Goal: Check status: Check status

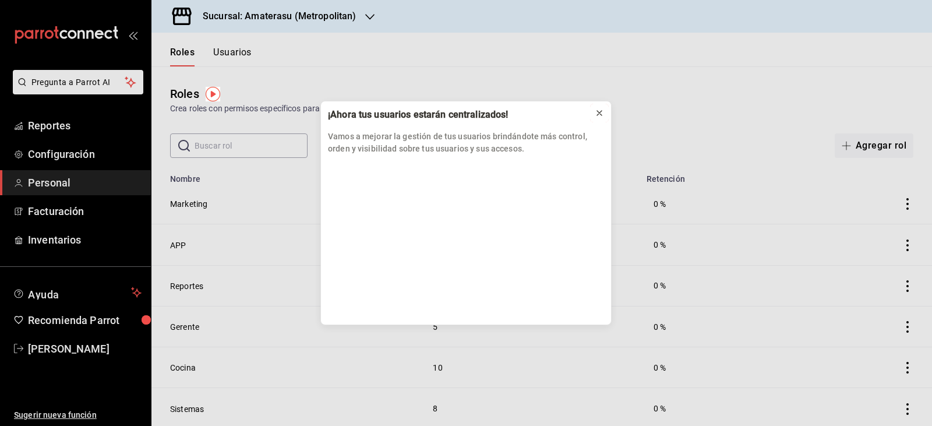
click at [606, 115] on button at bounding box center [599, 113] width 19 height 19
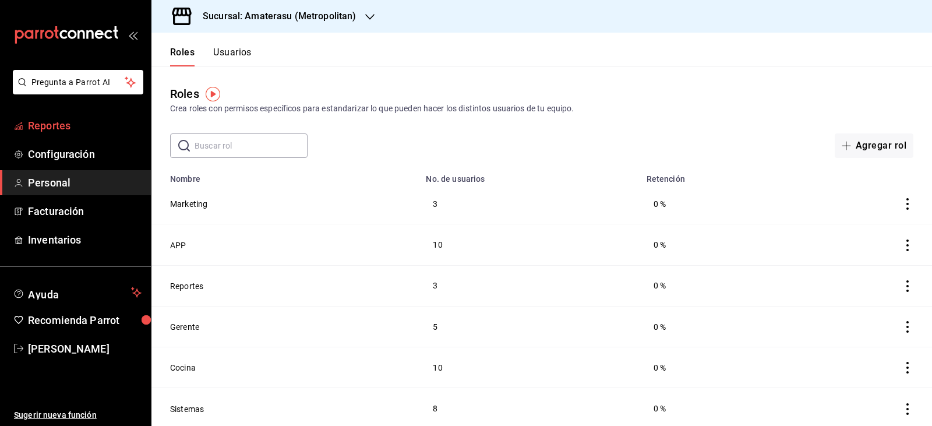
click at [45, 132] on span "Reportes" at bounding box center [85, 126] width 114 height 16
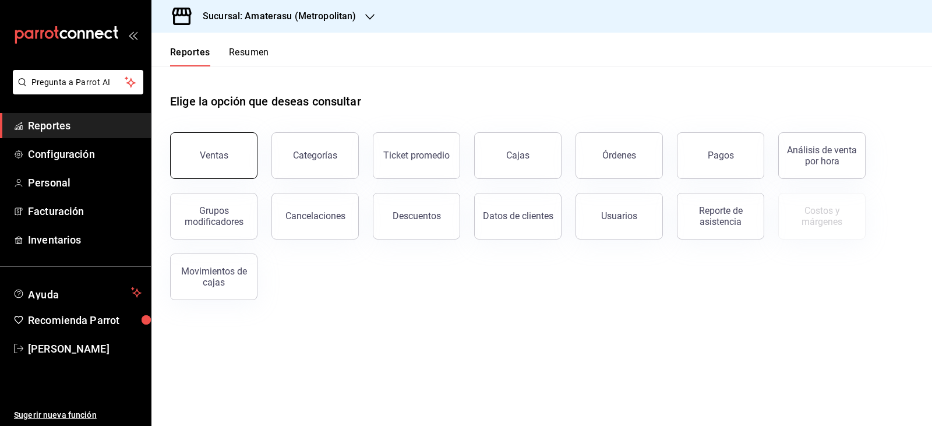
click at [203, 172] on button "Ventas" at bounding box center [213, 155] width 87 height 47
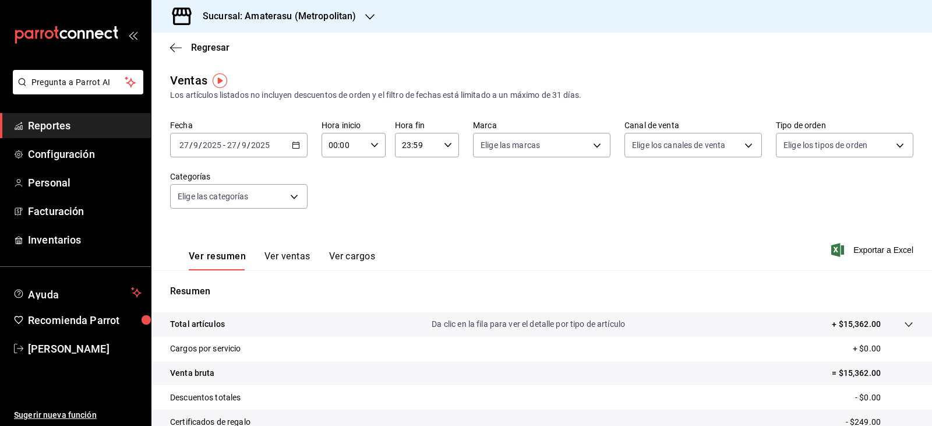
click at [297, 153] on div "[DATE] [DATE] - [DATE] [DATE]" at bounding box center [238, 145] width 137 height 24
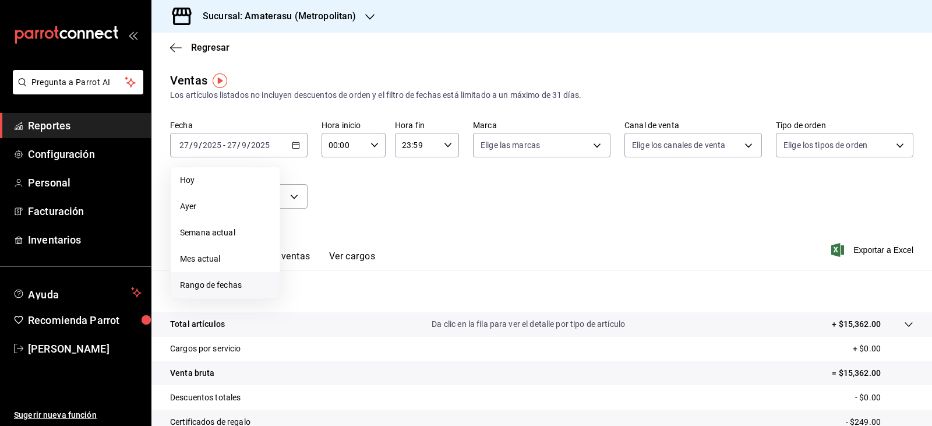
click at [245, 276] on li "Rango de fechas" at bounding box center [225, 285] width 109 height 26
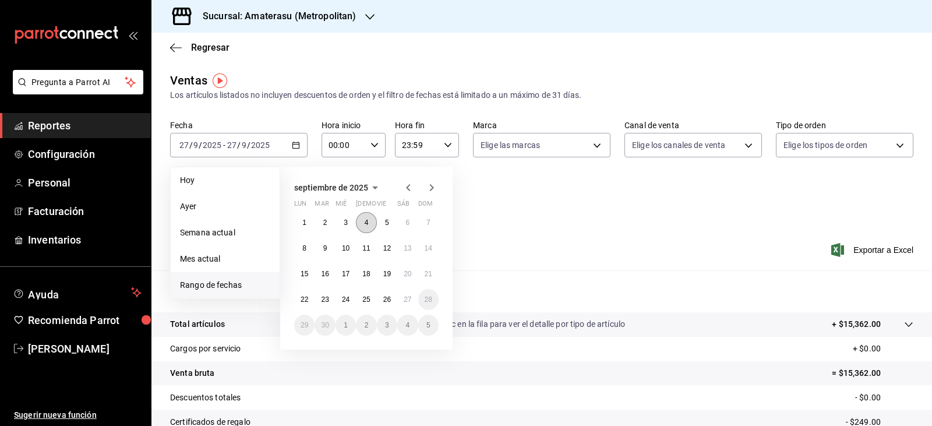
click at [362, 221] on button "4" at bounding box center [366, 222] width 20 height 21
click at [378, 225] on button "5" at bounding box center [387, 222] width 20 height 21
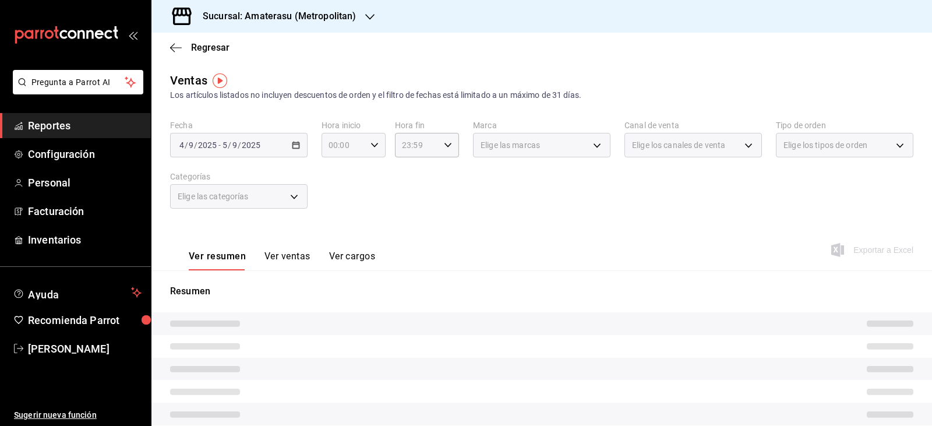
click at [371, 148] on icon "button" at bounding box center [374, 145] width 8 height 8
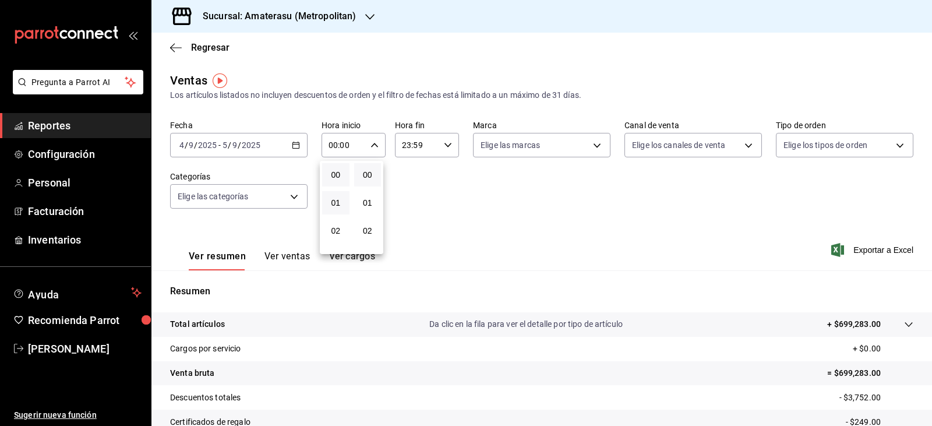
scroll to position [116, 0]
click at [331, 193] on span "05" at bounding box center [335, 197] width 13 height 9
type input "05:00"
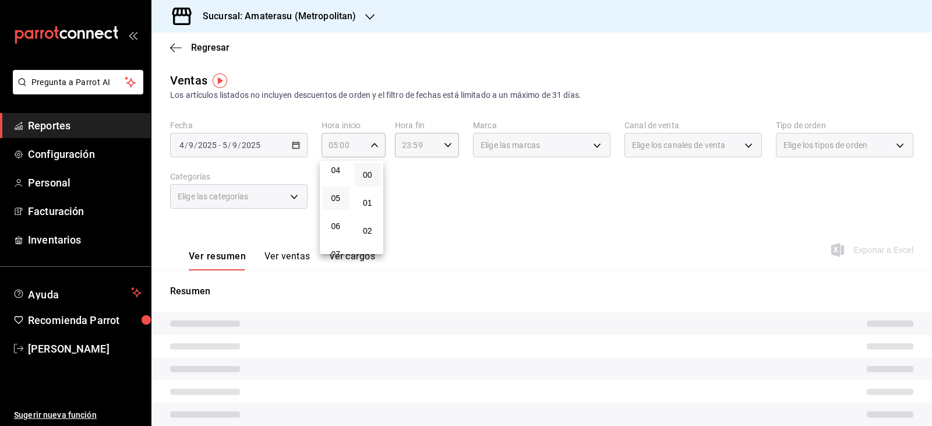
click at [543, 221] on div at bounding box center [466, 213] width 932 height 426
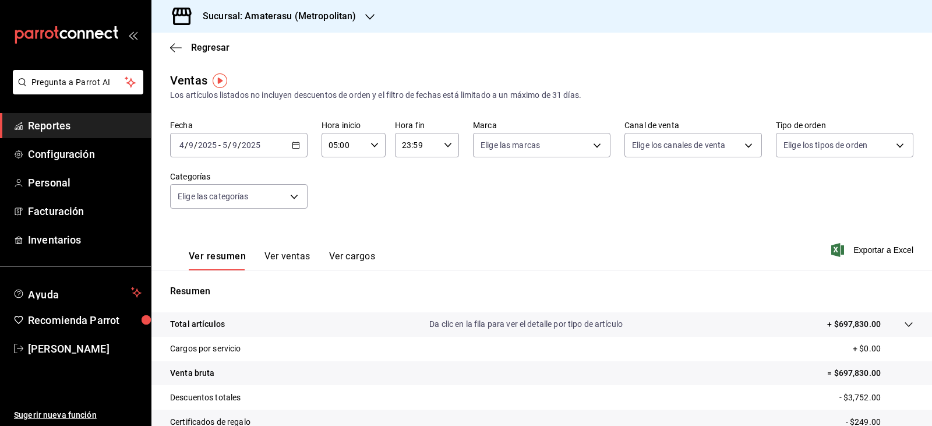
click at [543, 221] on div "00 01 02 03 04 05 06 07 08 09 10 11 12 13 14 15 16 17 18 19 20 21 22 23 00 01 0…" at bounding box center [466, 214] width 932 height 422
click at [450, 150] on div "23:59 Hora fin" at bounding box center [427, 145] width 64 height 24
click at [415, 196] on button "05" at bounding box center [407, 202] width 27 height 23
type input "05:59"
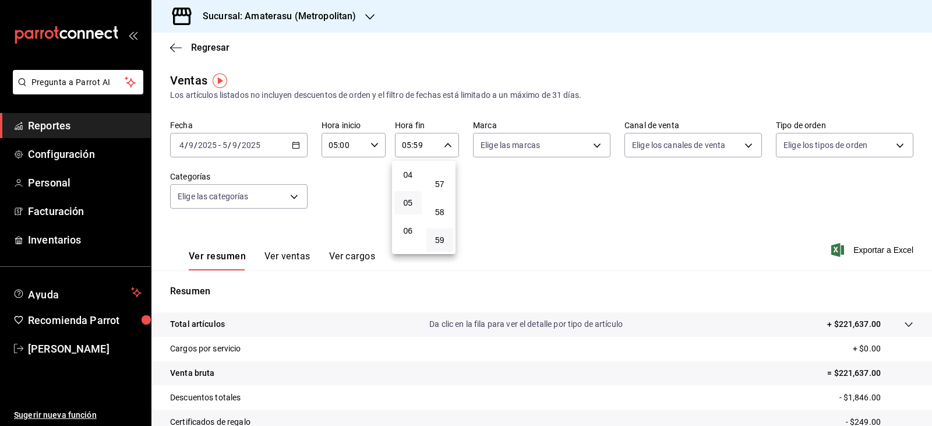
click at [708, 193] on div at bounding box center [466, 213] width 932 height 426
click at [708, 193] on div "00 01 02 03 04 05 06 07 08 09 10 11 12 13 14 15 16 17 18 19 20 21 22 23 00 01 0…" at bounding box center [466, 214] width 932 height 422
click at [708, 193] on div "Fecha [DATE] [DATE] - [DATE] [DATE] Hora inicio 05:00 Hora inicio Hora fin 05:5…" at bounding box center [541, 171] width 743 height 102
